Goal: Transaction & Acquisition: Purchase product/service

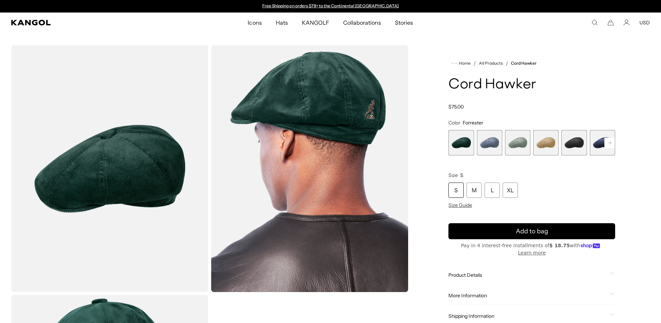
click at [491, 144] on span "2 of 9" at bounding box center [489, 142] width 25 height 25
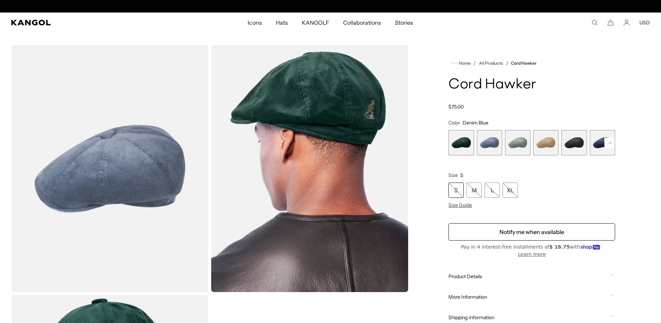
scroll to position [0, 143]
click at [516, 143] on span "3 of 9" at bounding box center [517, 142] width 25 height 25
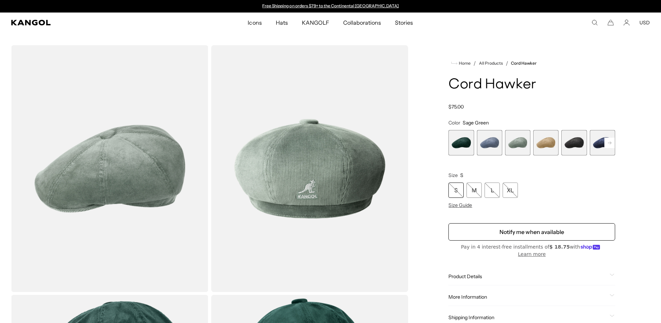
click at [546, 143] on span "4 of 9" at bounding box center [545, 142] width 25 height 25
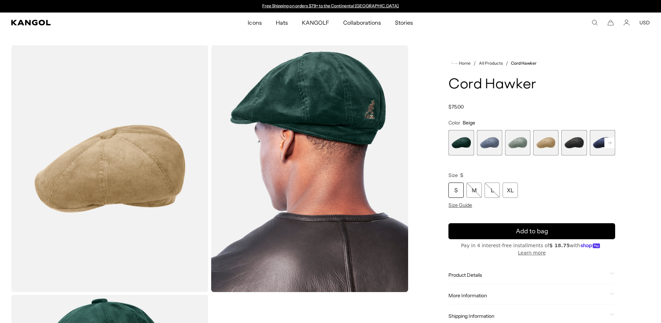
click at [573, 145] on span "5 of 9" at bounding box center [573, 142] width 25 height 25
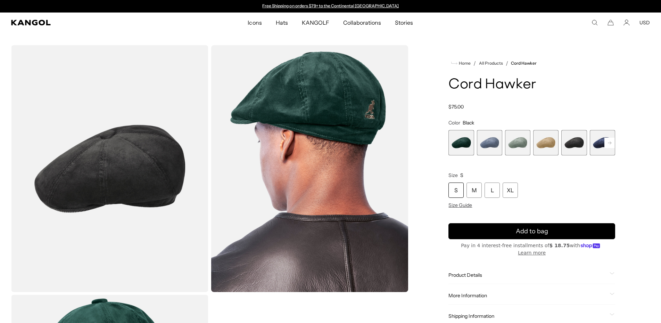
click at [598, 144] on span "6 of 9" at bounding box center [602, 142] width 25 height 25
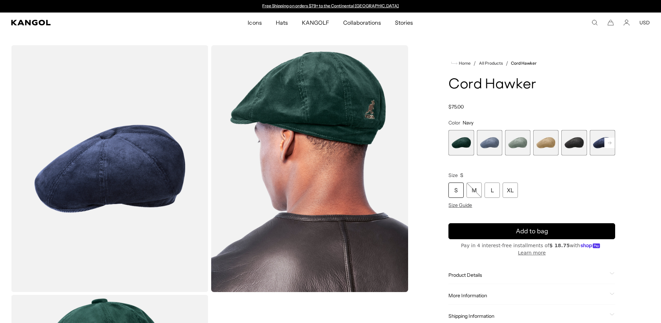
click at [612, 142] on rect at bounding box center [609, 143] width 10 height 10
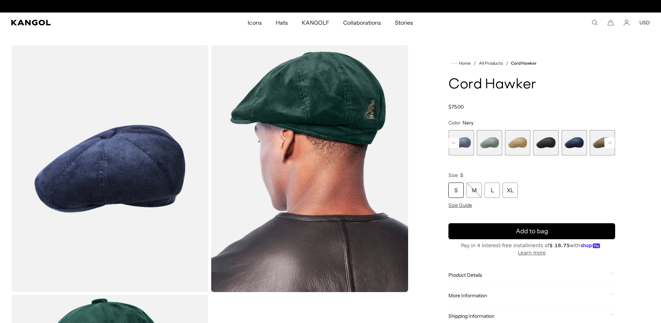
click at [612, 142] on rect at bounding box center [609, 143] width 10 height 10
click at [575, 145] on span "7 of 9" at bounding box center [573, 142] width 25 height 25
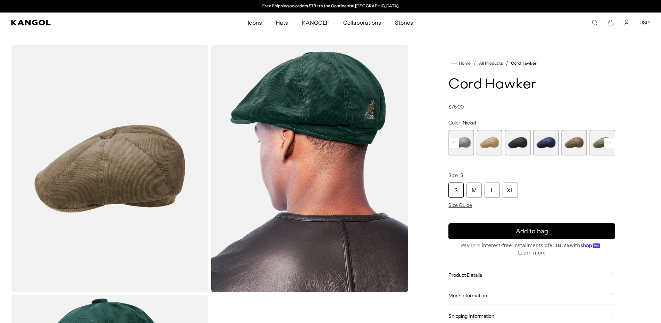
click at [609, 142] on rect at bounding box center [609, 143] width 10 height 10
click at [600, 145] on span "9 of 9" at bounding box center [602, 142] width 25 height 25
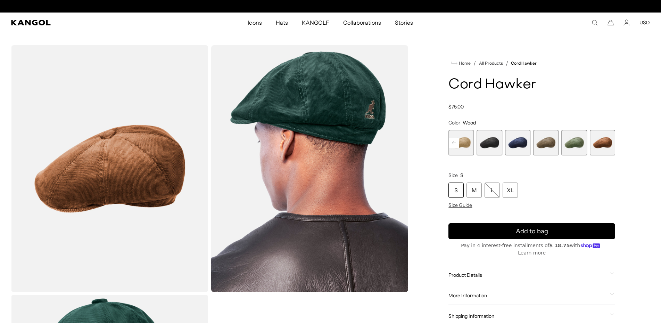
scroll to position [0, 143]
click at [574, 146] on span "8 of 9" at bounding box center [573, 142] width 25 height 25
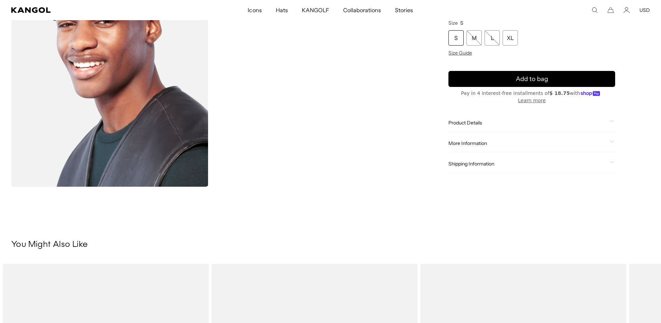
scroll to position [0, 143]
click at [474, 124] on span "Product Details" at bounding box center [528, 123] width 158 height 6
